Goal: Navigation & Orientation: Find specific page/section

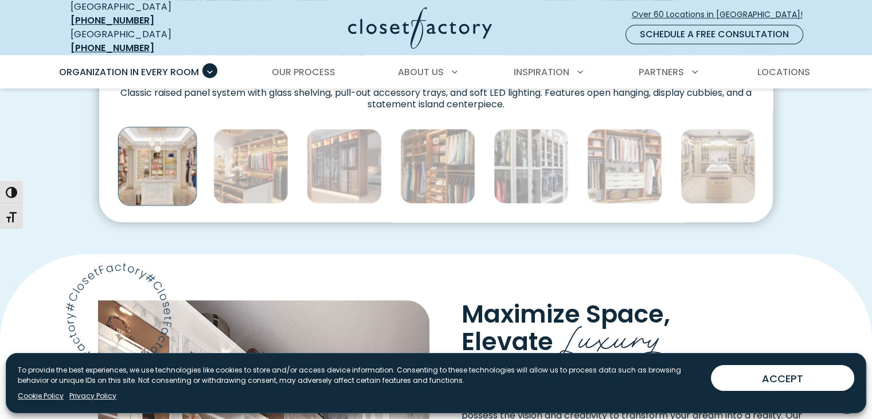
scroll to position [706, 0]
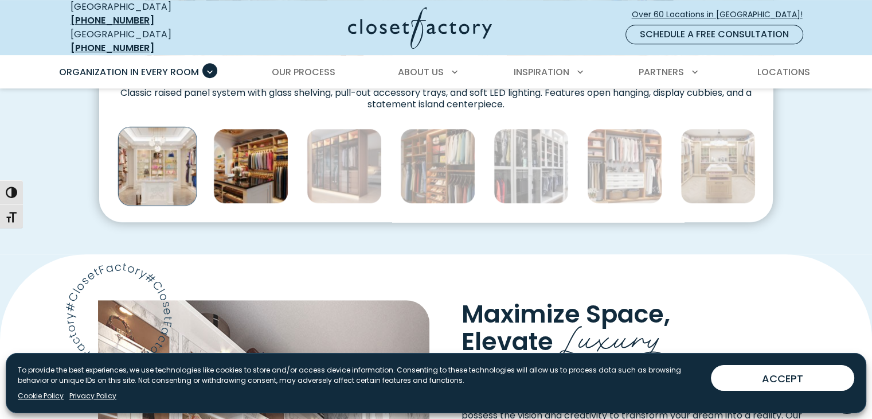
click at [248, 154] on img "Thumbnail Gallery" at bounding box center [250, 165] width 75 height 75
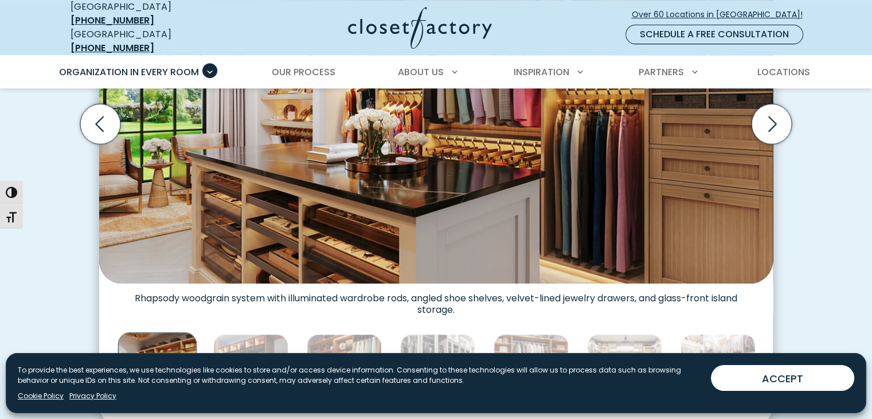
scroll to position [548, 0]
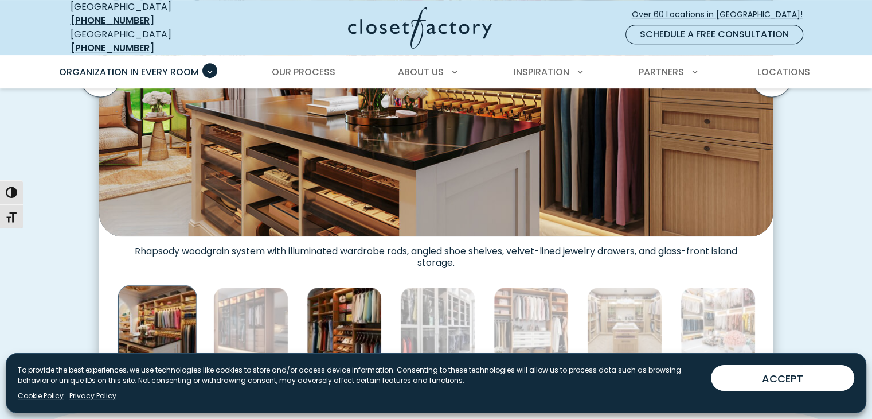
click at [350, 312] on img "Thumbnail Gallery" at bounding box center [344, 324] width 75 height 75
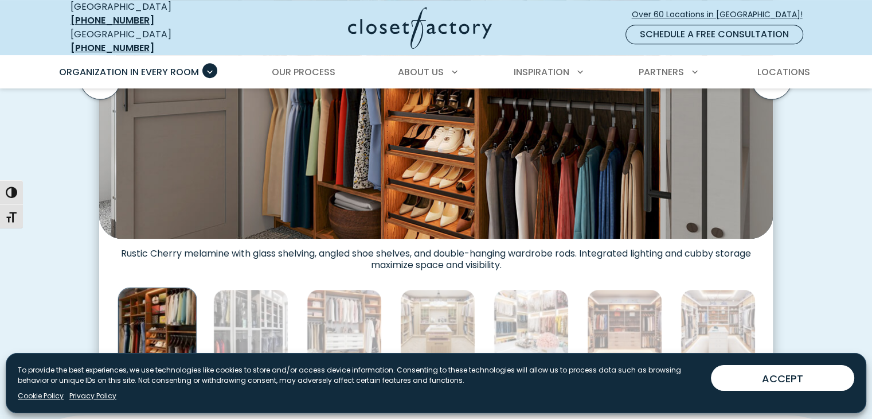
scroll to position [550, 0]
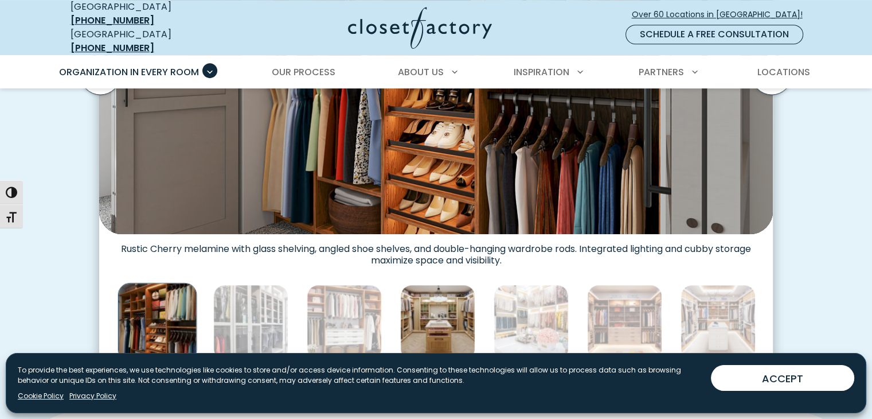
click at [448, 324] on img "Thumbnail Gallery" at bounding box center [437, 321] width 75 height 75
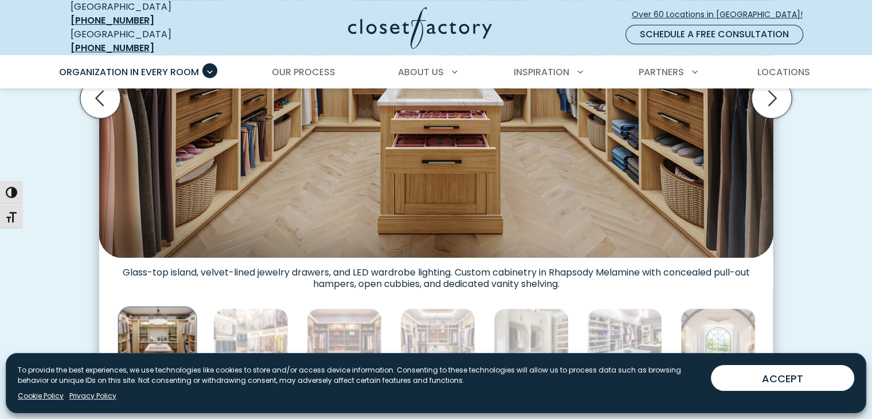
scroll to position [599, 0]
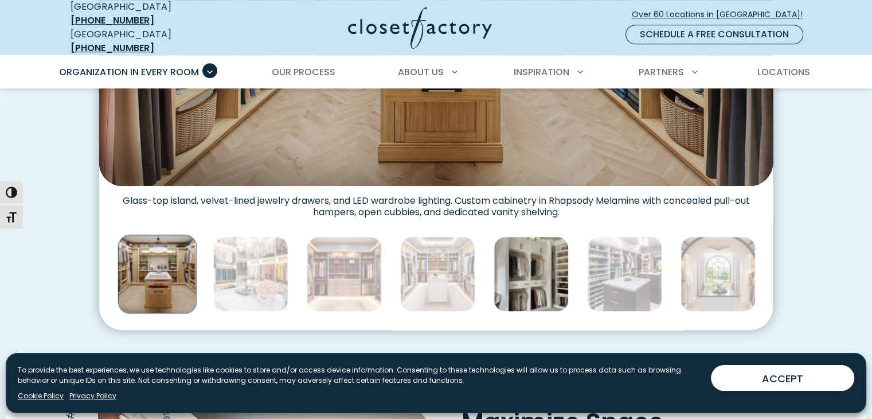
click at [544, 275] on img "Thumbnail Gallery" at bounding box center [531, 273] width 75 height 75
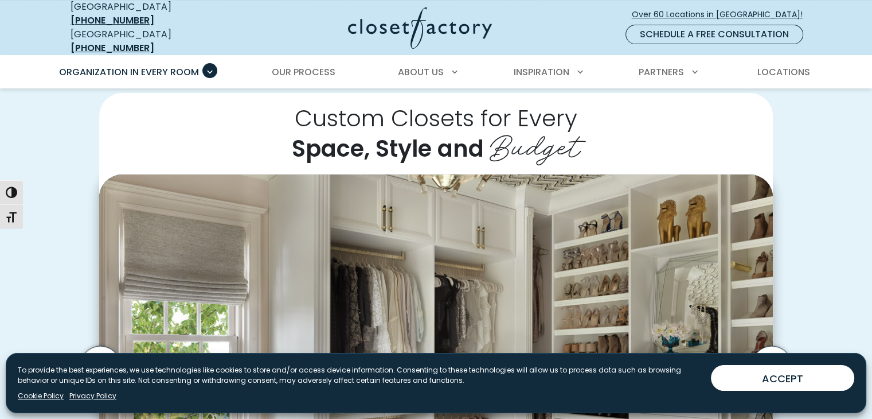
scroll to position [0, 0]
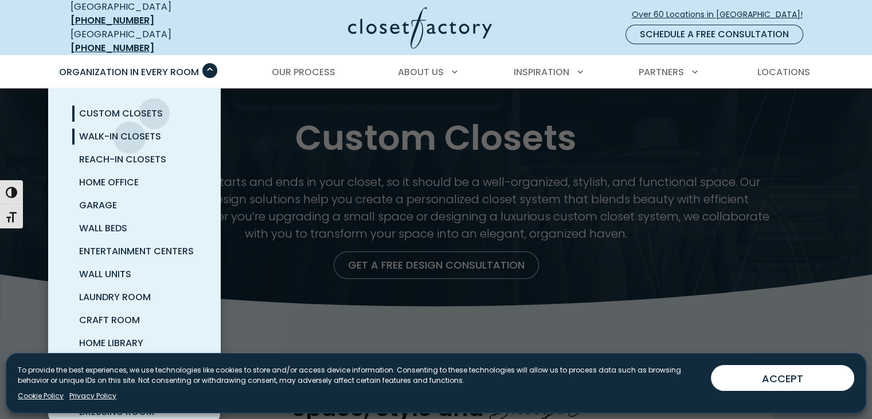
click at [129, 130] on span "Walk-In Closets" at bounding box center [120, 136] width 82 height 13
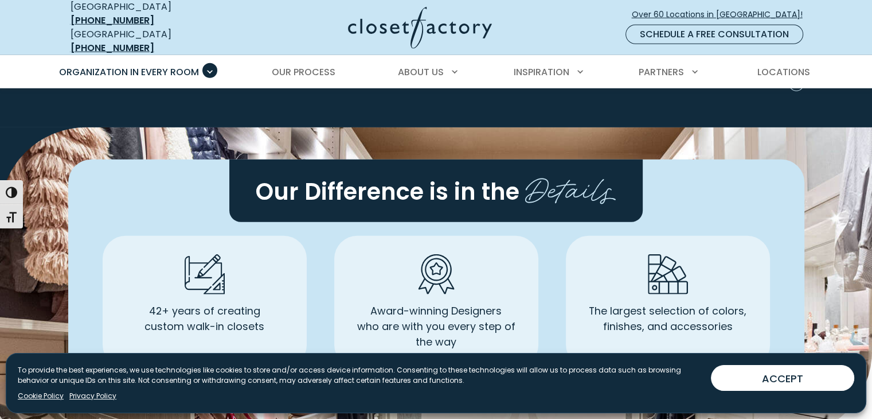
scroll to position [3310, 0]
